Goal: Obtain resource: Obtain resource

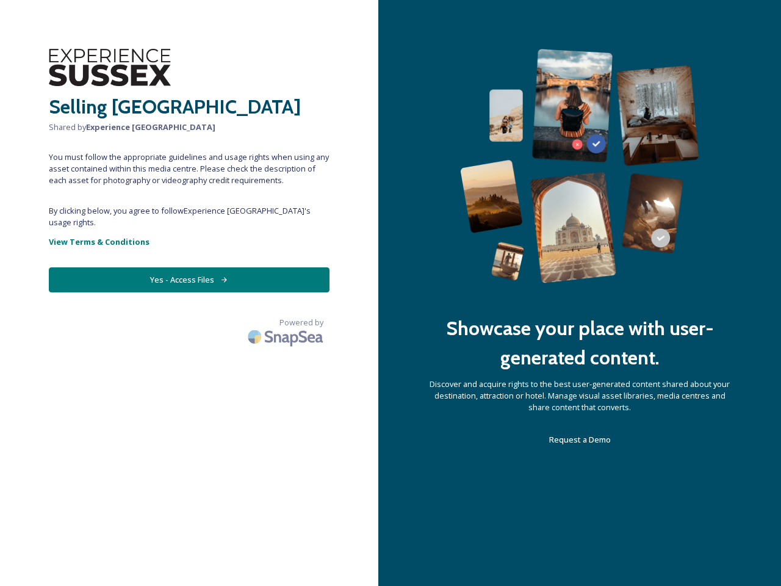
click at [391, 293] on div "Showcase your place with user-generated content. Discover and acquire rights to…" at bounding box center [579, 293] width 403 height 586
click at [189, 268] on button "Yes - Access Files" at bounding box center [189, 279] width 281 height 25
click at [287, 322] on img at bounding box center [286, 336] width 85 height 29
click at [391, 293] on div "Showcase your place with user-generated content. Discover and acquire rights to…" at bounding box center [579, 293] width 403 height 586
click at [189, 268] on button "Yes - Access Files" at bounding box center [189, 279] width 281 height 25
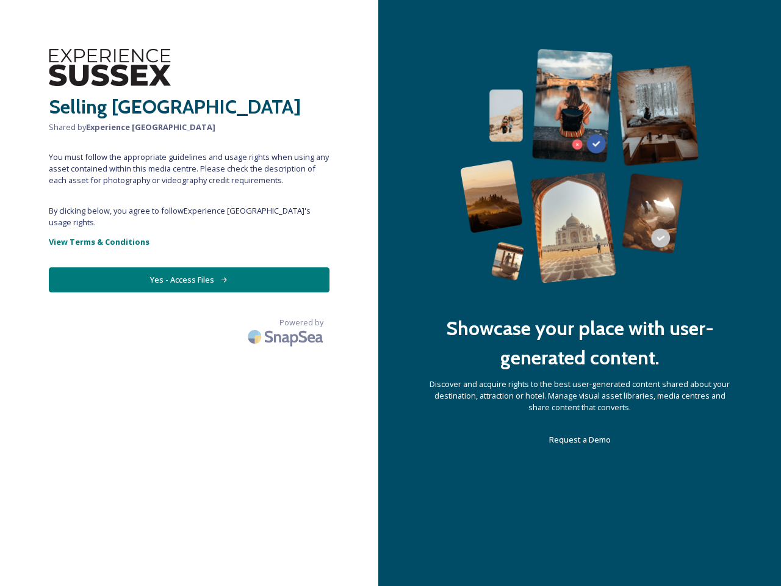
click at [287, 322] on img at bounding box center [286, 336] width 85 height 29
